Goal: Information Seeking & Learning: Find specific fact

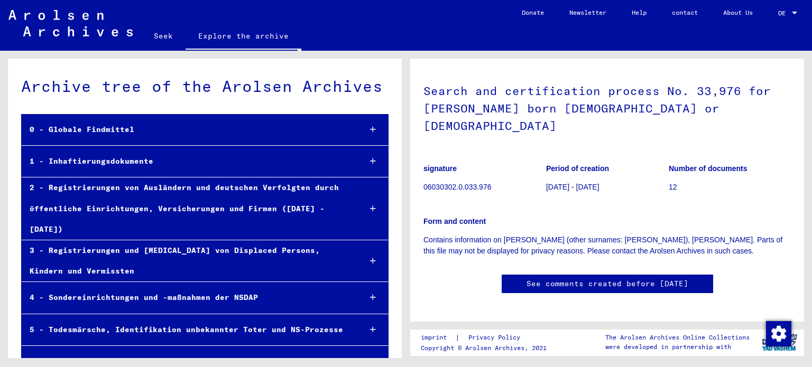
scroll to position [27393, 0]
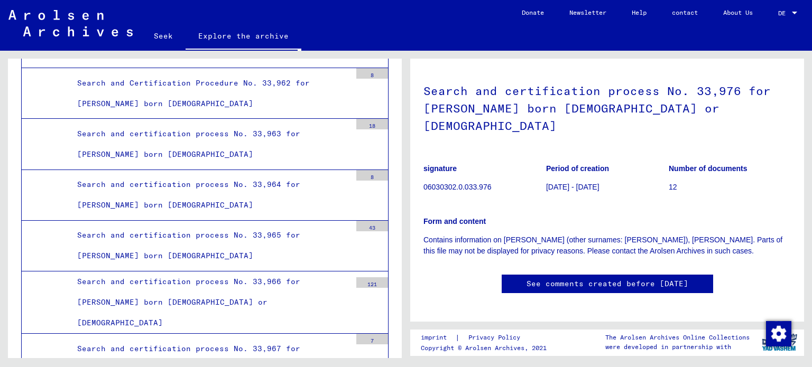
click at [439, 183] on font "06030302.0.033.976" at bounding box center [457, 187] width 68 height 8
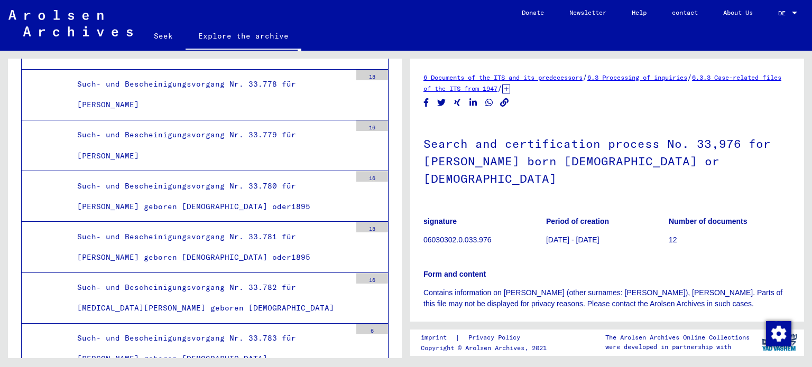
scroll to position [0, 0]
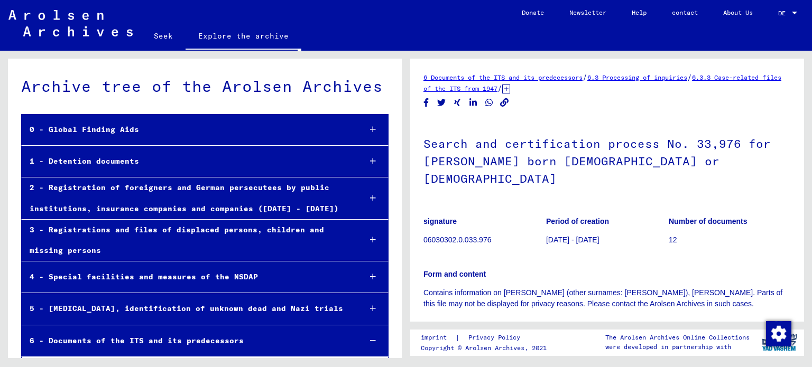
click at [227, 41] on font "Explore the archive" at bounding box center [243, 35] width 90 height 17
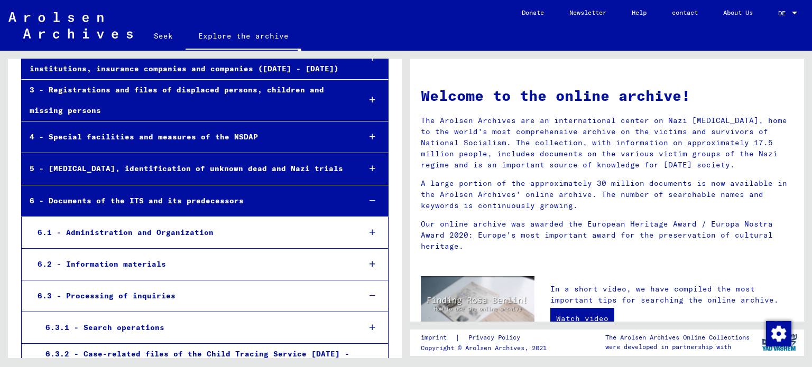
scroll to position [159, 0]
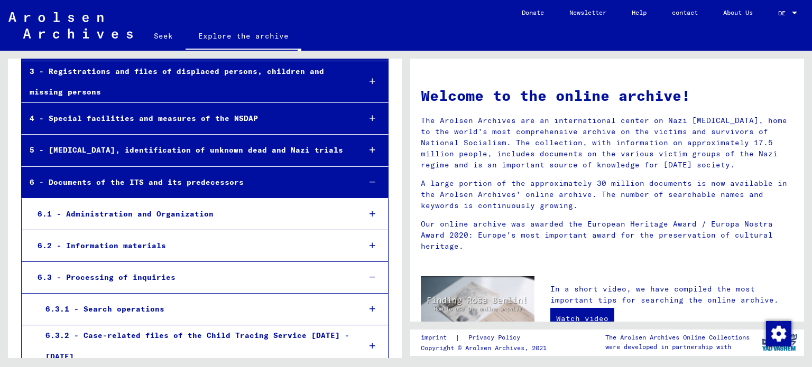
click at [370, 181] on icon at bounding box center [373, 182] width 6 height 7
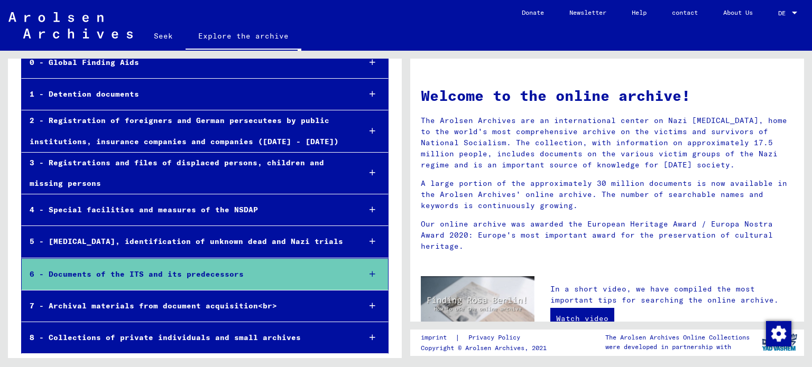
scroll to position [67, 0]
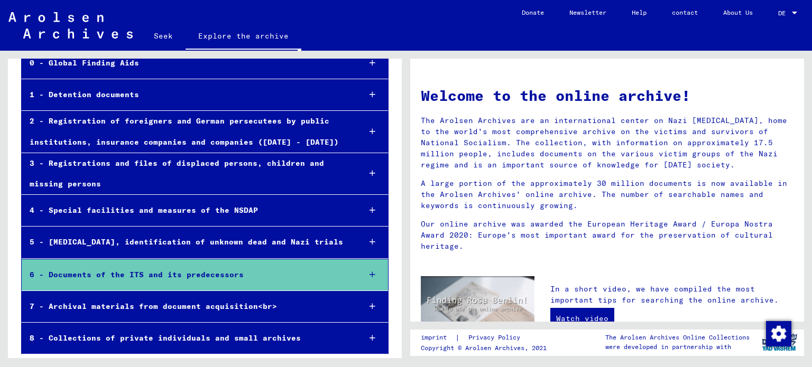
click at [164, 35] on font "Seek" at bounding box center [163, 36] width 19 height 10
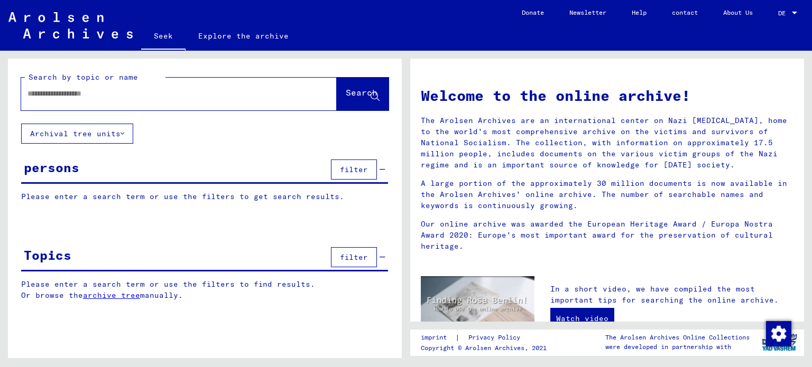
click at [154, 95] on input "text" at bounding box center [166, 93] width 278 height 11
type input "*"
click at [337, 98] on button "Search" at bounding box center [363, 94] width 52 height 33
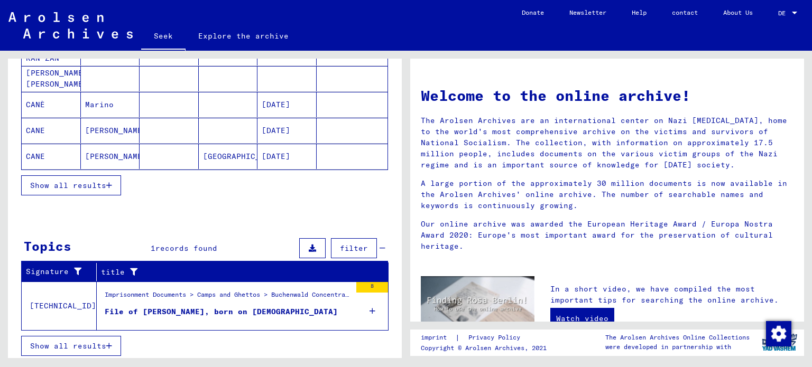
click at [186, 307] on font "File of [PERSON_NAME], born on [DEMOGRAPHIC_DATA]" at bounding box center [221, 312] width 233 height 10
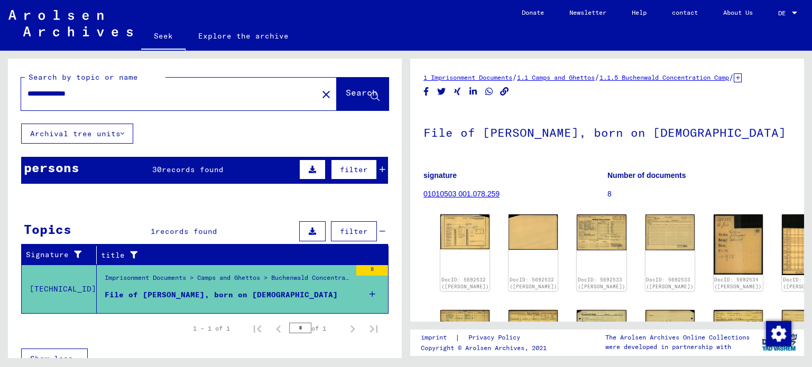
click at [380, 170] on icon at bounding box center [383, 169] width 6 height 7
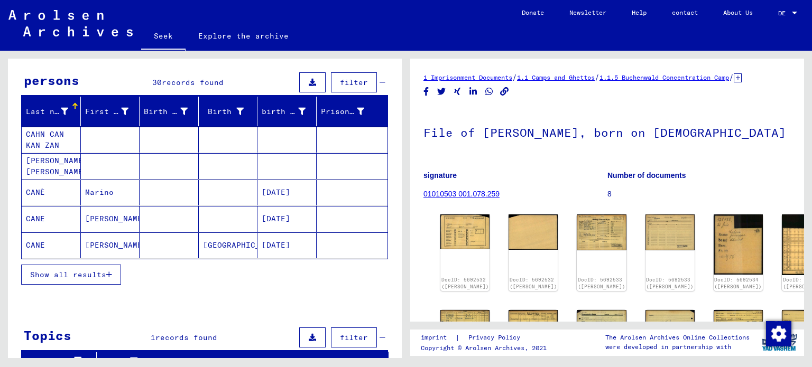
scroll to position [106, 0]
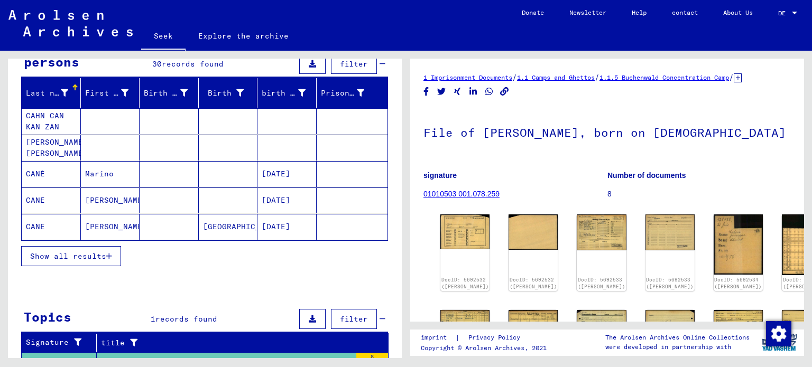
click at [93, 253] on font "Show all results" at bounding box center [68, 257] width 76 height 10
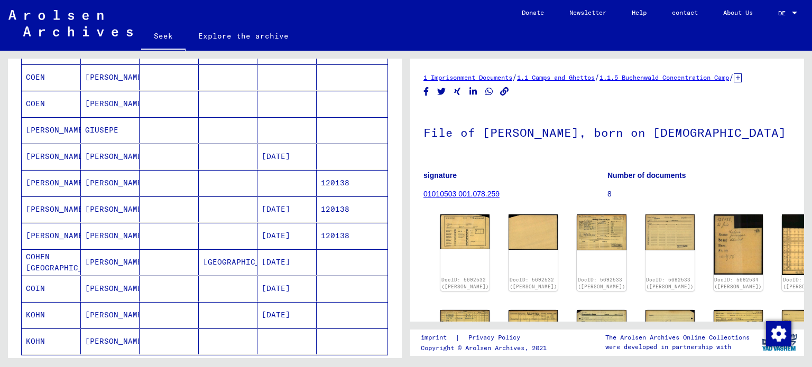
scroll to position [529, 0]
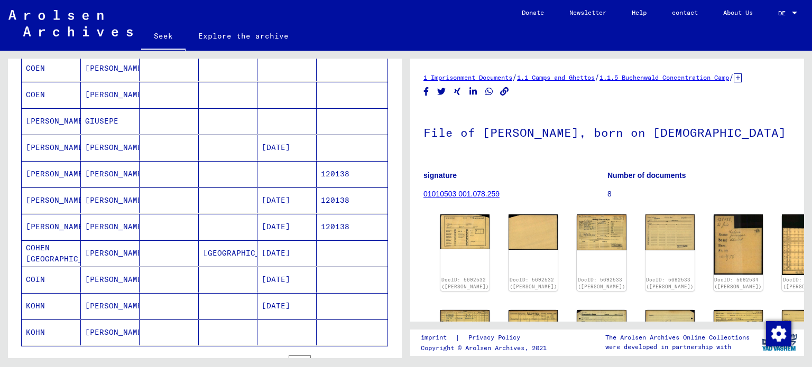
click at [41, 143] on font "[PERSON_NAME]" at bounding box center [57, 148] width 62 height 10
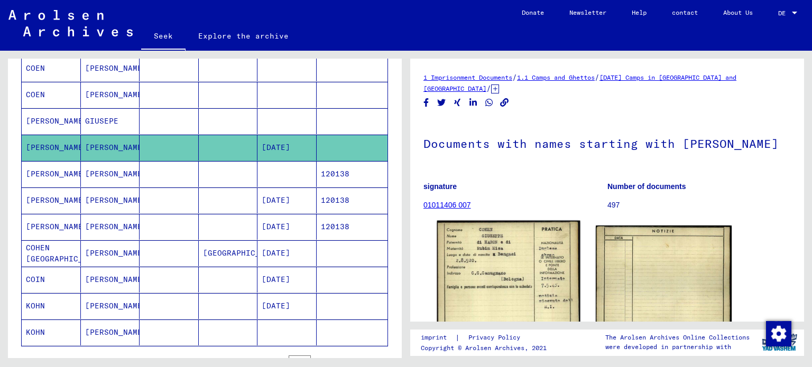
scroll to position [53, 0]
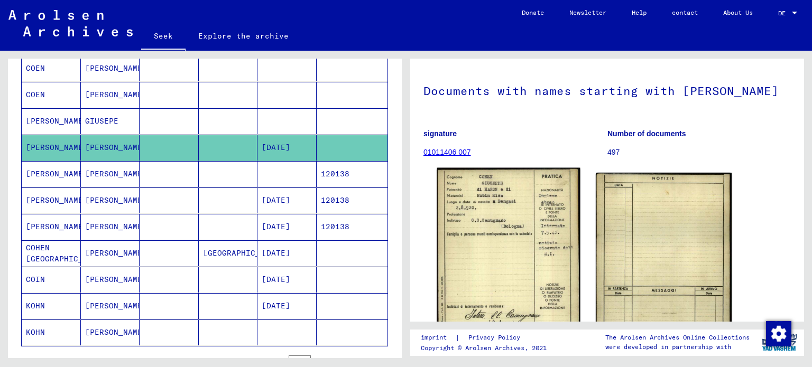
click at [499, 228] on img at bounding box center [508, 267] width 143 height 199
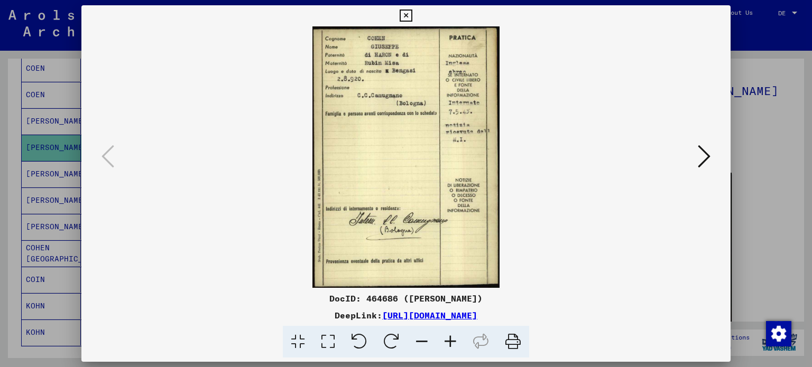
click at [477, 317] on font "[URL][DOMAIN_NAME]" at bounding box center [429, 315] width 95 height 11
click at [402, 16] on icon at bounding box center [406, 16] width 12 height 13
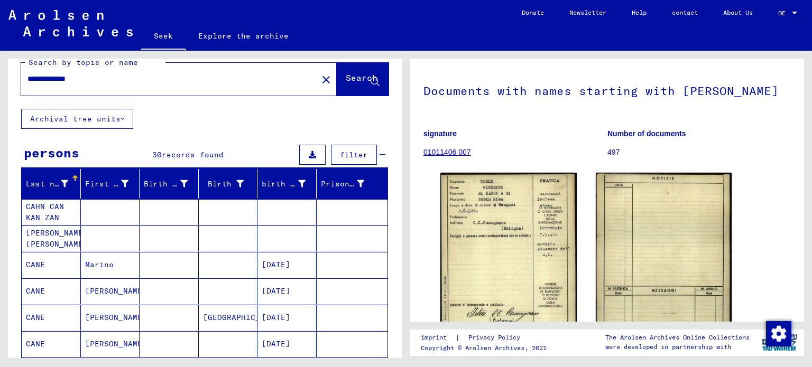
scroll to position [0, 0]
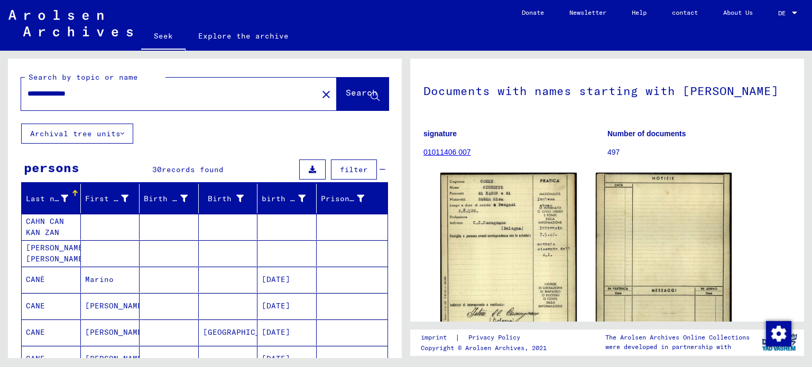
drag, startPoint x: 34, startPoint y: 98, endPoint x: 0, endPoint y: 100, distance: 33.9
click at [0, 100] on div "**********" at bounding box center [203, 205] width 406 height 308
type input "**********"
click at [354, 93] on font "Search" at bounding box center [362, 92] width 32 height 11
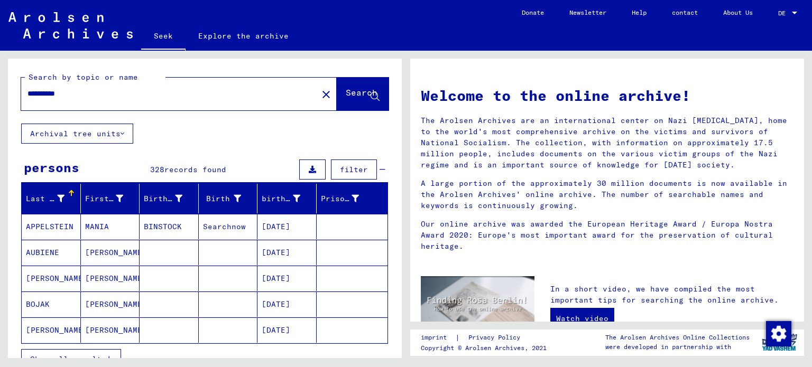
click at [340, 168] on font "filter" at bounding box center [354, 170] width 28 height 10
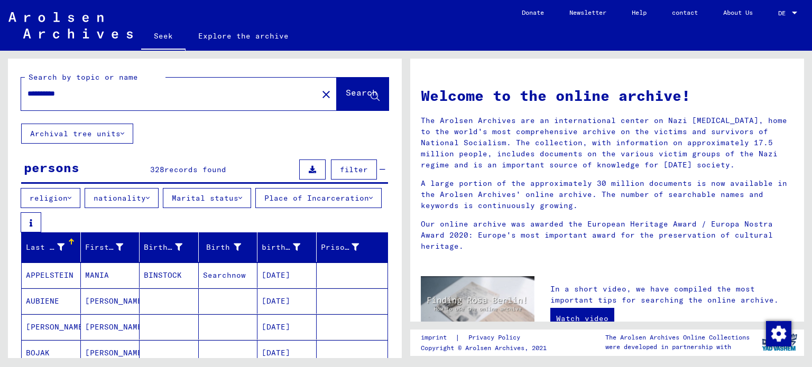
click at [3, 200] on div "**********" at bounding box center [203, 205] width 406 height 308
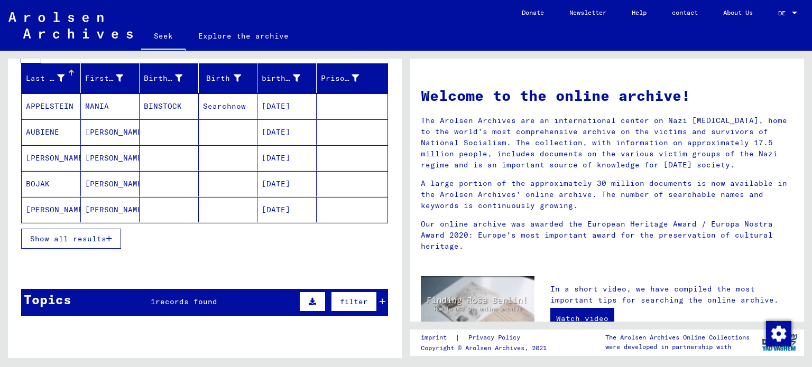
scroll to position [108, 0]
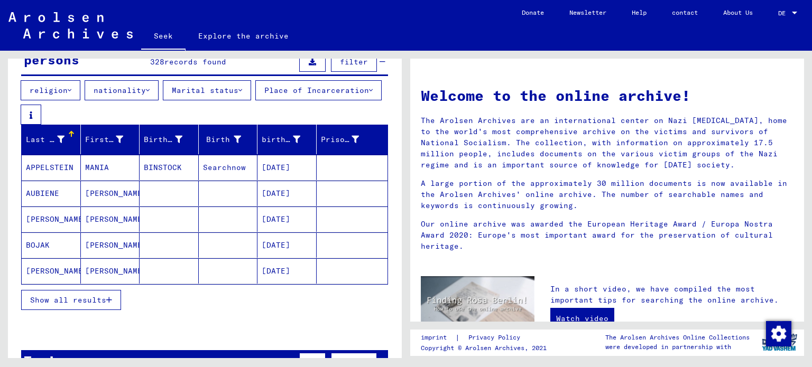
click at [59, 298] on font "Show all results" at bounding box center [68, 301] width 76 height 10
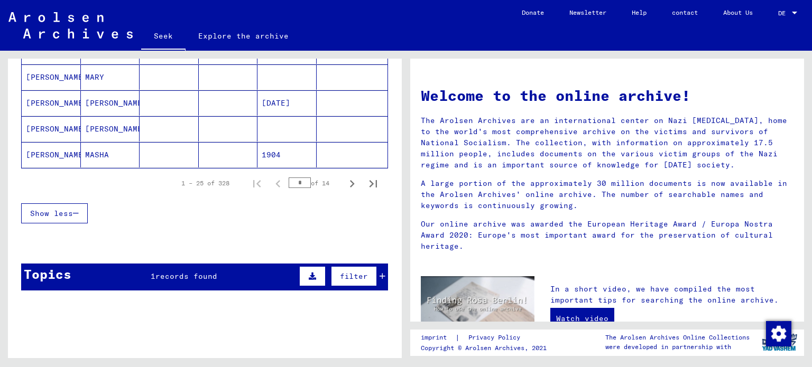
scroll to position [759, 0]
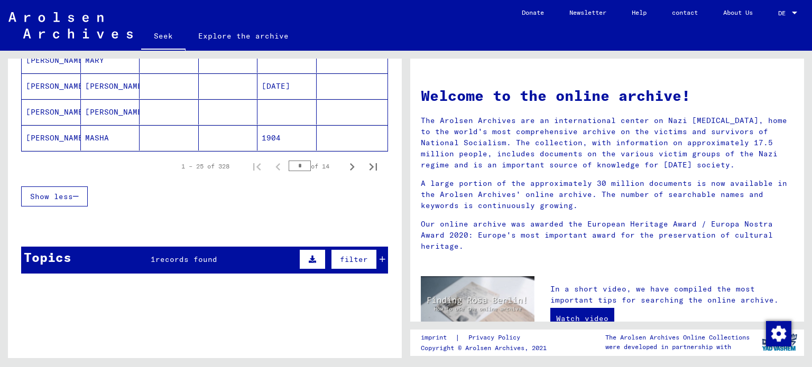
click at [278, 159] on div "1 – 25 of 328 * of 14" at bounding box center [276, 166] width 215 height 21
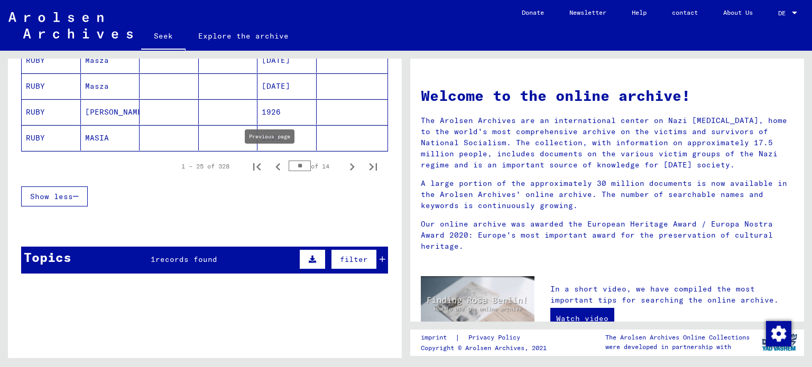
click at [275, 163] on icon "Previous page" at bounding box center [277, 166] width 5 height 7
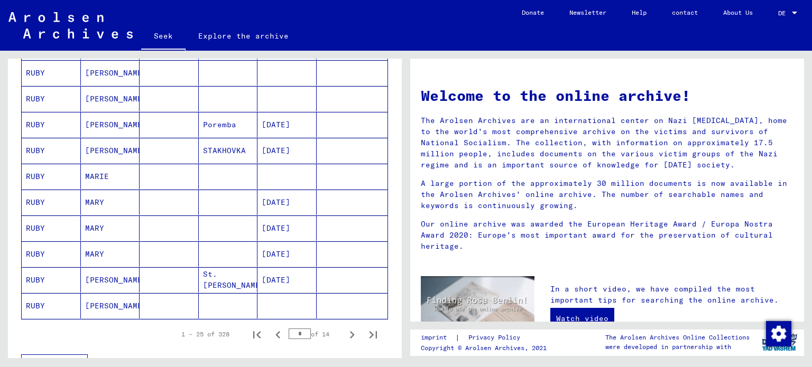
scroll to position [706, 0]
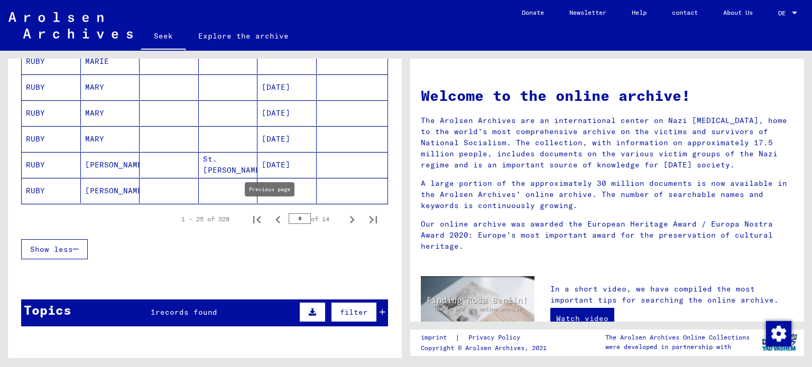
click at [271, 215] on icon "Previous page" at bounding box center [278, 220] width 15 height 15
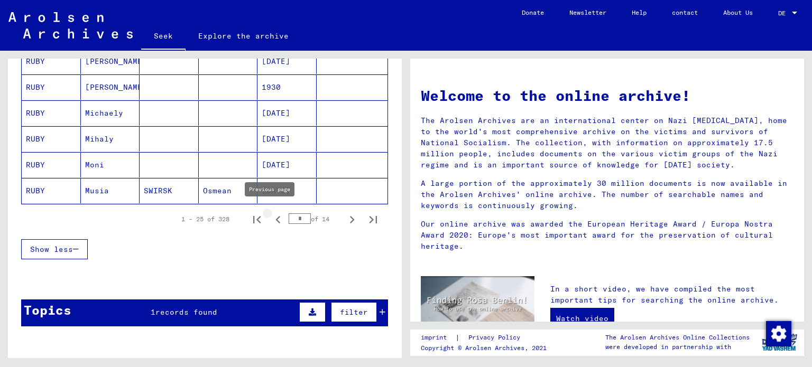
click at [272, 217] on icon "Previous page" at bounding box center [278, 220] width 15 height 15
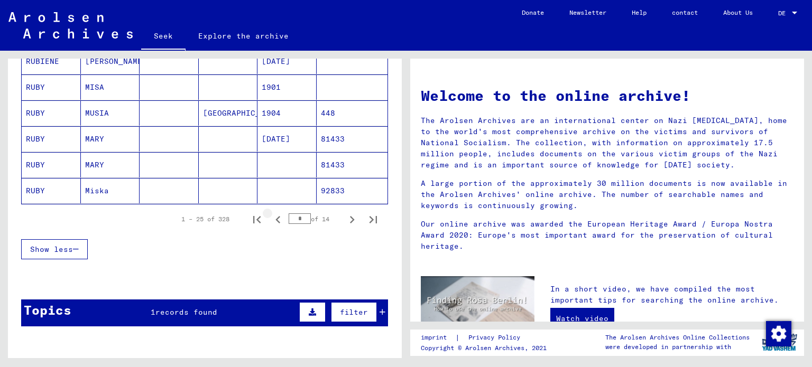
click at [272, 217] on icon "Previous page" at bounding box center [278, 220] width 15 height 15
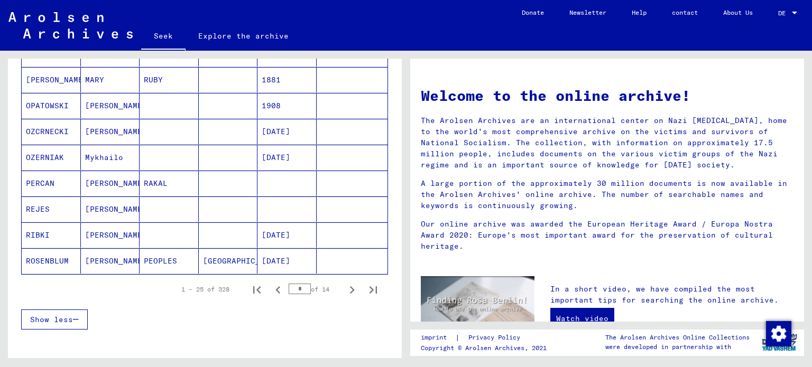
scroll to position [653, 0]
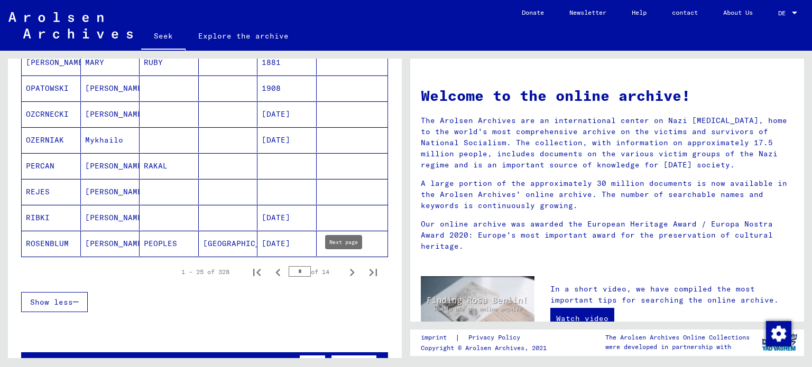
click at [345, 269] on icon "Next page" at bounding box center [352, 272] width 15 height 15
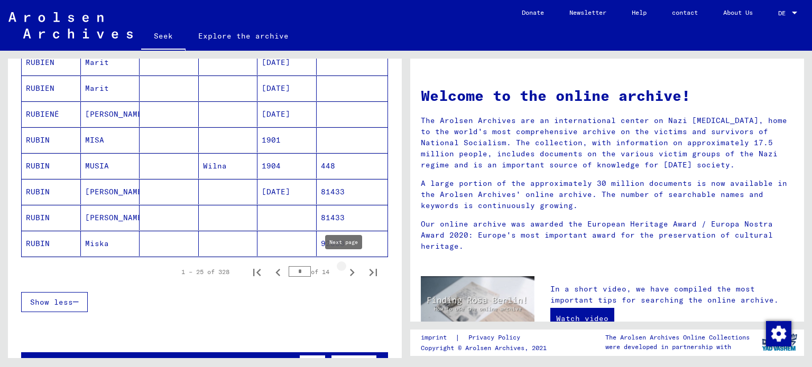
type input "*"
click at [788, 14] on span "DE" at bounding box center [784, 13] width 12 height 7
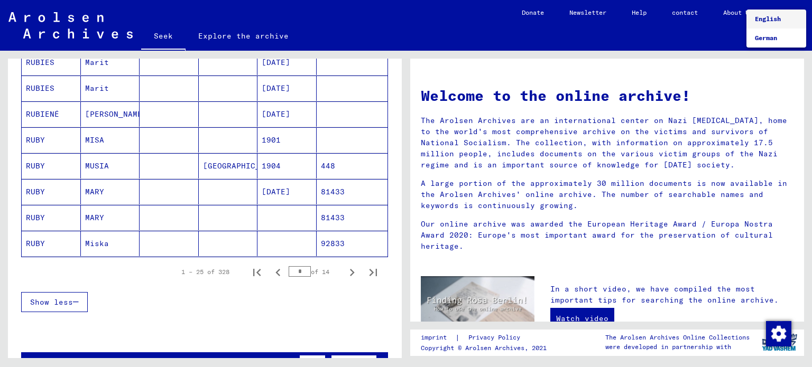
click at [769, 26] on span "English" at bounding box center [776, 19] width 43 height 19
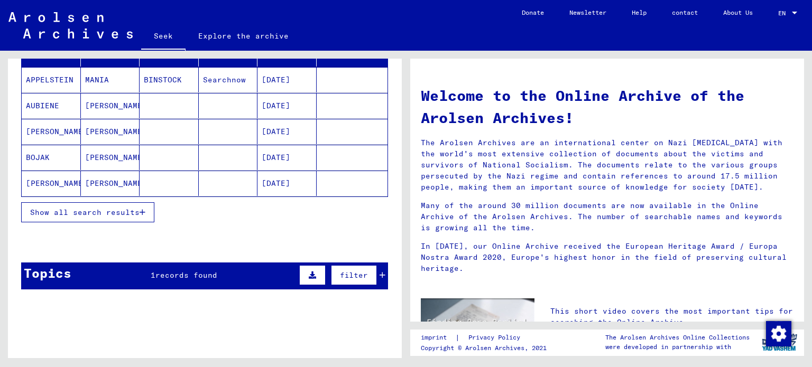
scroll to position [214, 0]
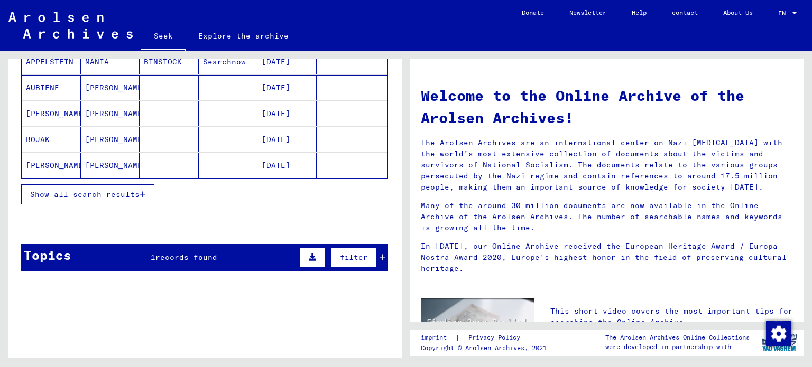
click at [110, 190] on font "Show all search results" at bounding box center [84, 195] width 109 height 10
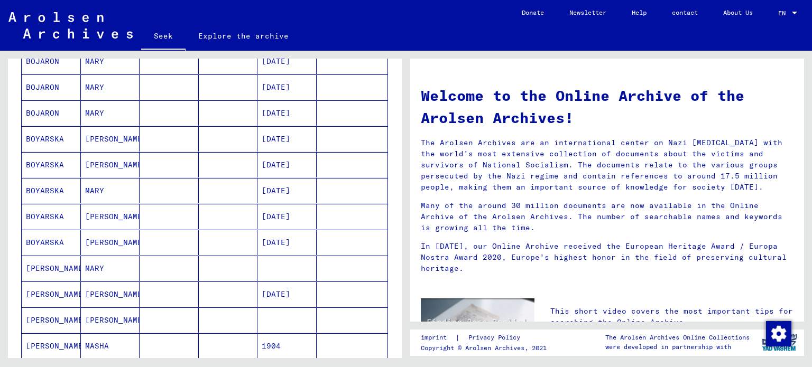
scroll to position [689, 0]
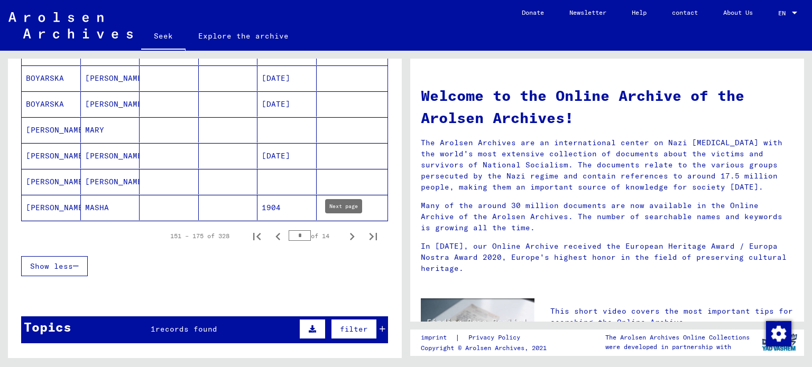
click at [345, 232] on icon "Next page" at bounding box center [352, 236] width 15 height 15
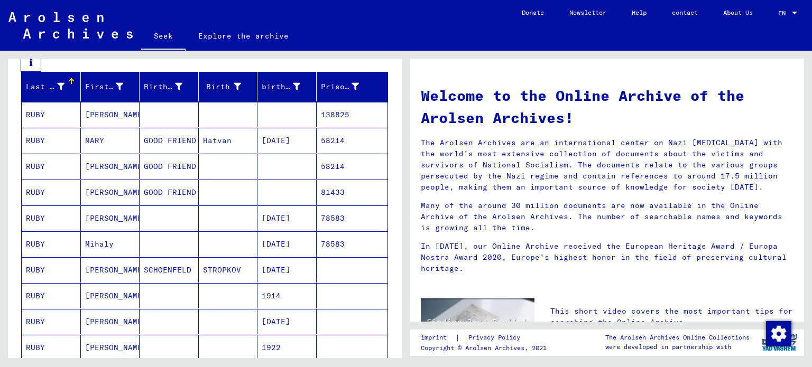
scroll to position [108, 0]
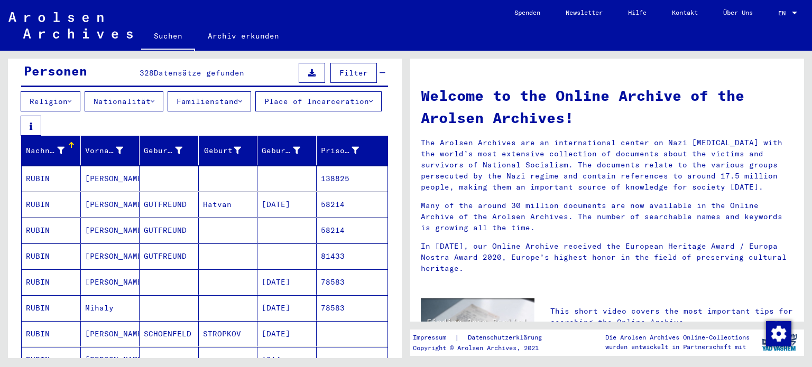
click at [687, 30] on mat-toolbar "Suchen Archiv erkunden Detailfragen/-infos zu den Dokumenten? Stelle hier einen…" at bounding box center [406, 25] width 812 height 51
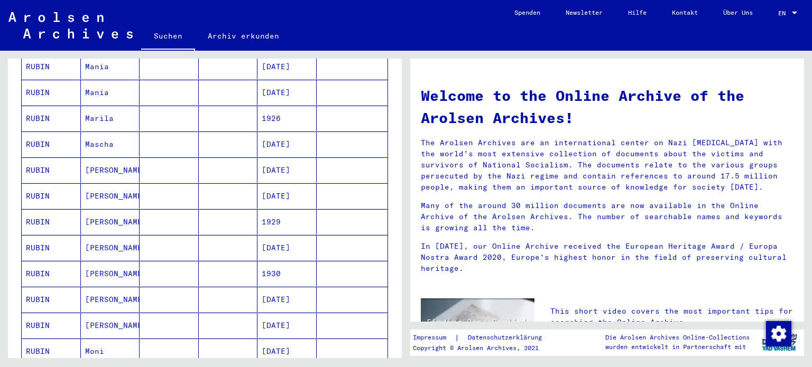
scroll to position [584, 0]
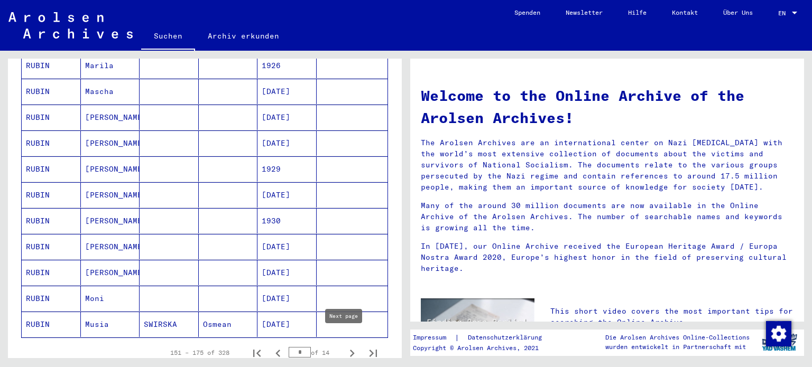
click at [345, 346] on icon "Next page" at bounding box center [352, 353] width 15 height 15
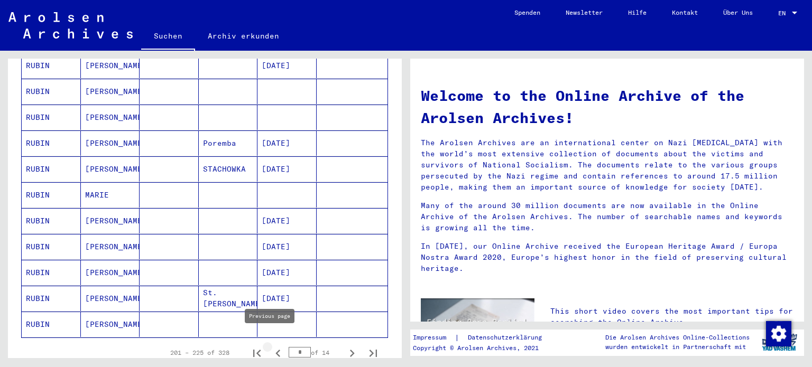
click at [273, 346] on icon "Previous page" at bounding box center [278, 353] width 15 height 15
type input "*"
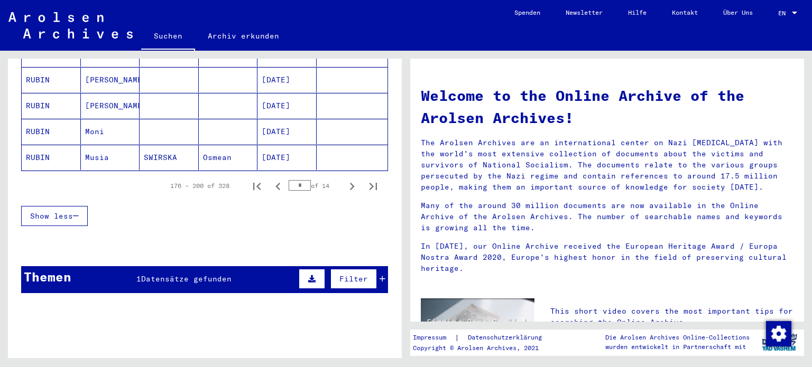
scroll to position [763, 0]
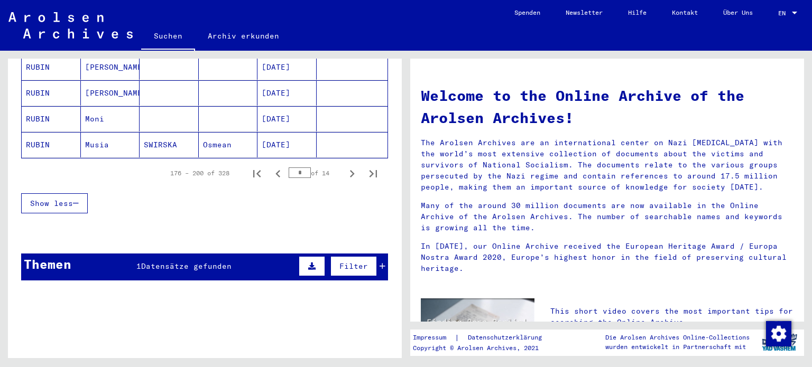
click at [380, 263] on icon at bounding box center [383, 266] width 6 height 7
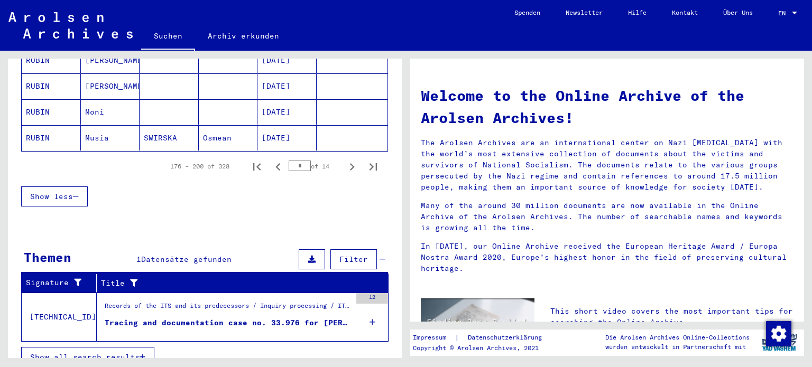
scroll to position [772, 0]
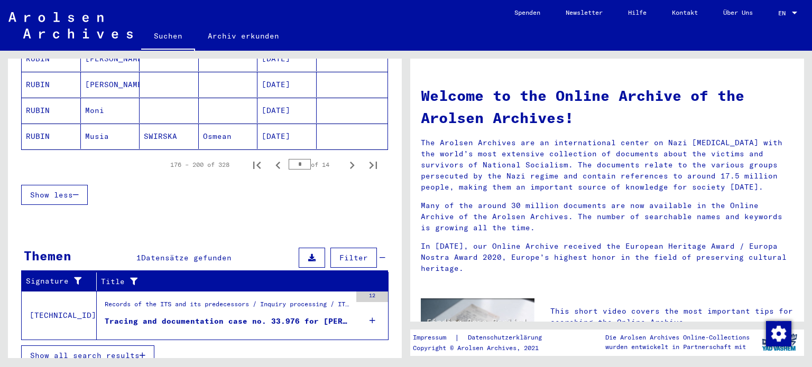
click at [201, 316] on div "Tracing and documentation case no. 33.976 for [PERSON_NAME] born [DEMOGRAPHIC_D…" at bounding box center [228, 321] width 246 height 11
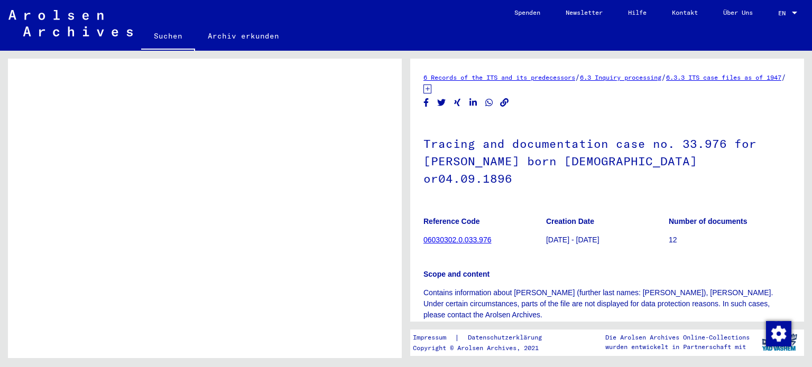
scroll to position [562, 0]
